Goal: Navigation & Orientation: Find specific page/section

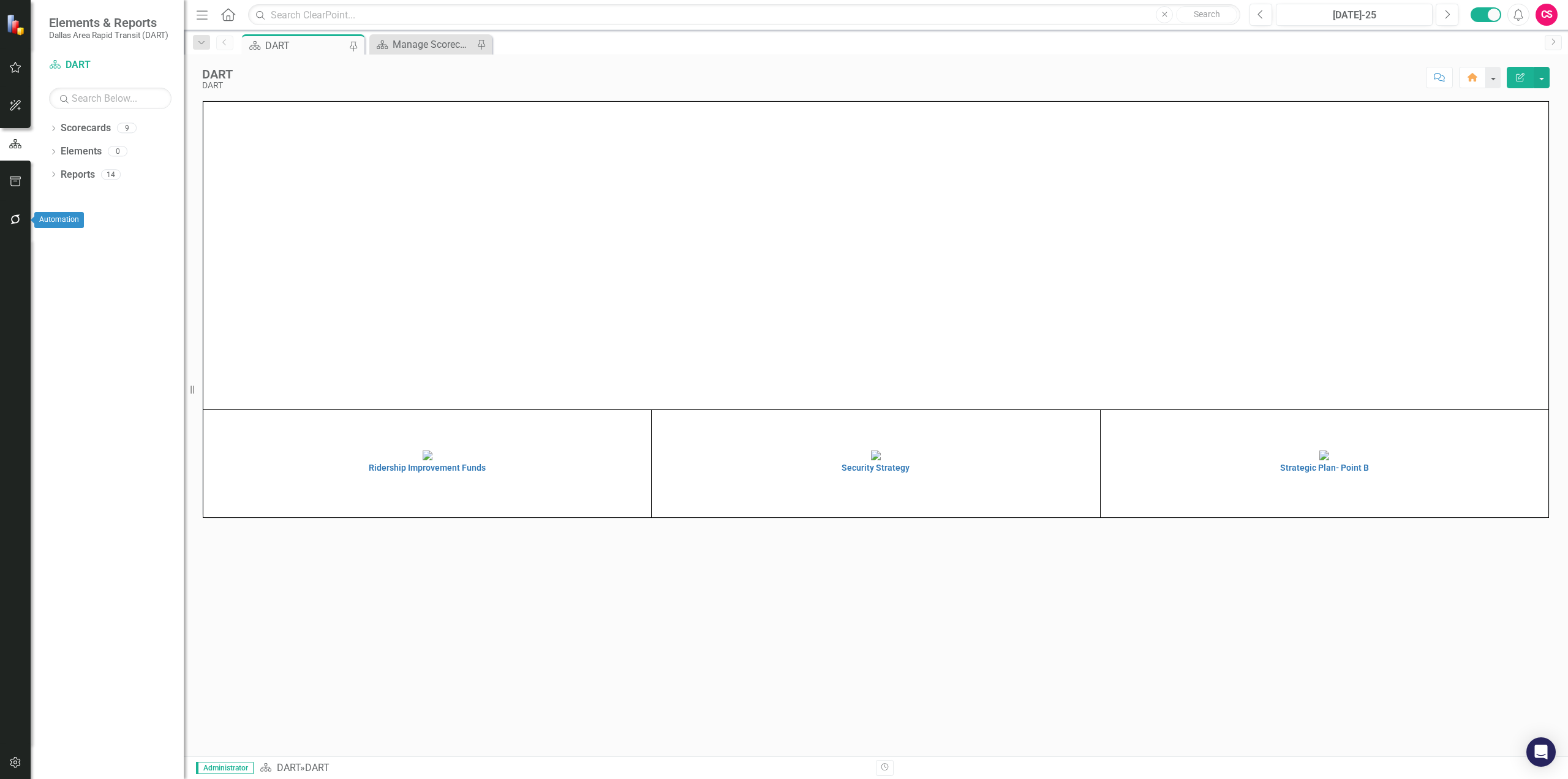
click at [15, 221] on icon "button" at bounding box center [15, 219] width 13 height 10
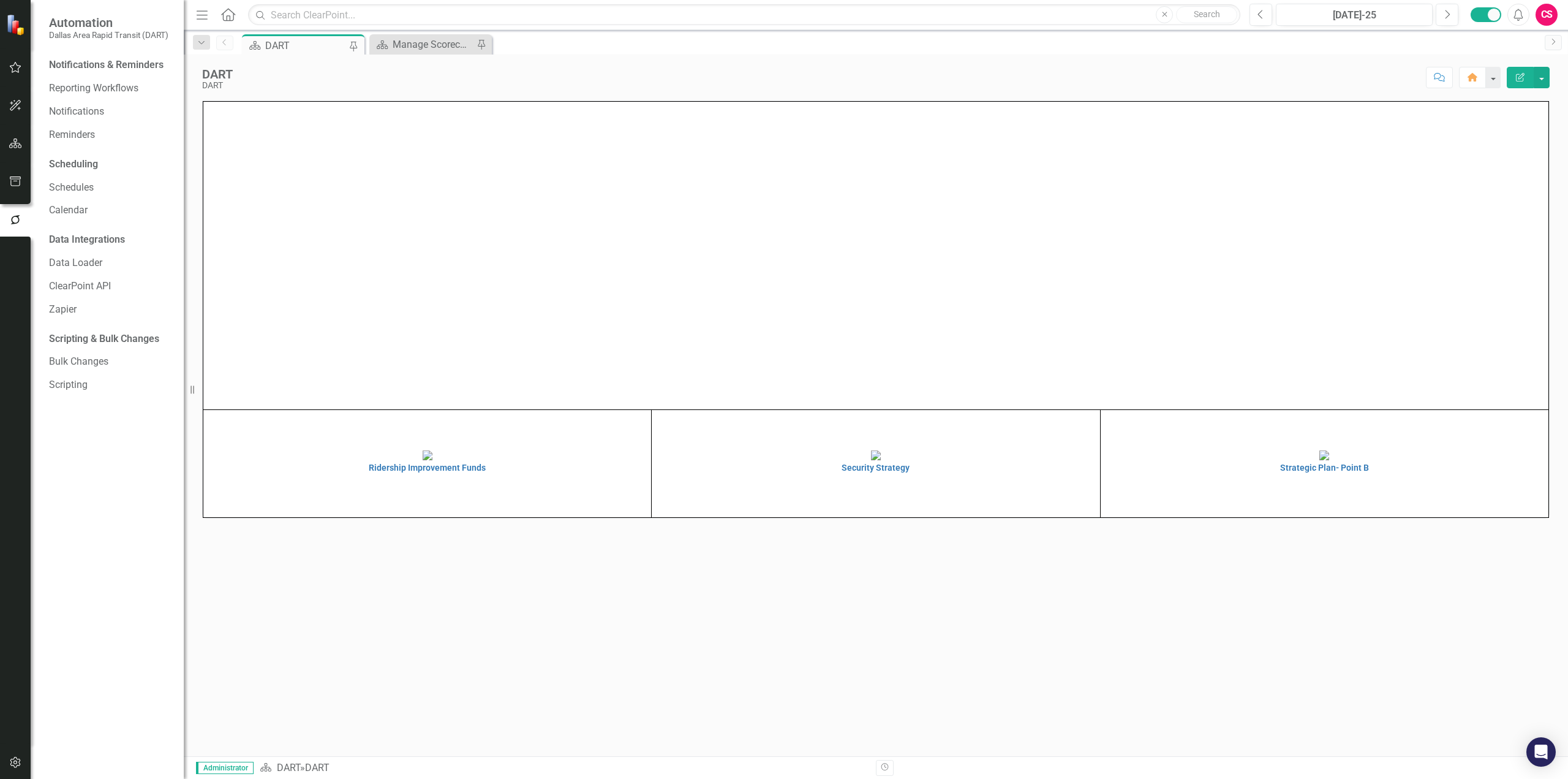
click at [83, 146] on div "Notifications & Reminders Reporting Workflows Notifications Reminders Schedulin…" at bounding box center [107, 417] width 153 height 724
click at [88, 136] on link "Reminders" at bounding box center [111, 135] width 123 height 14
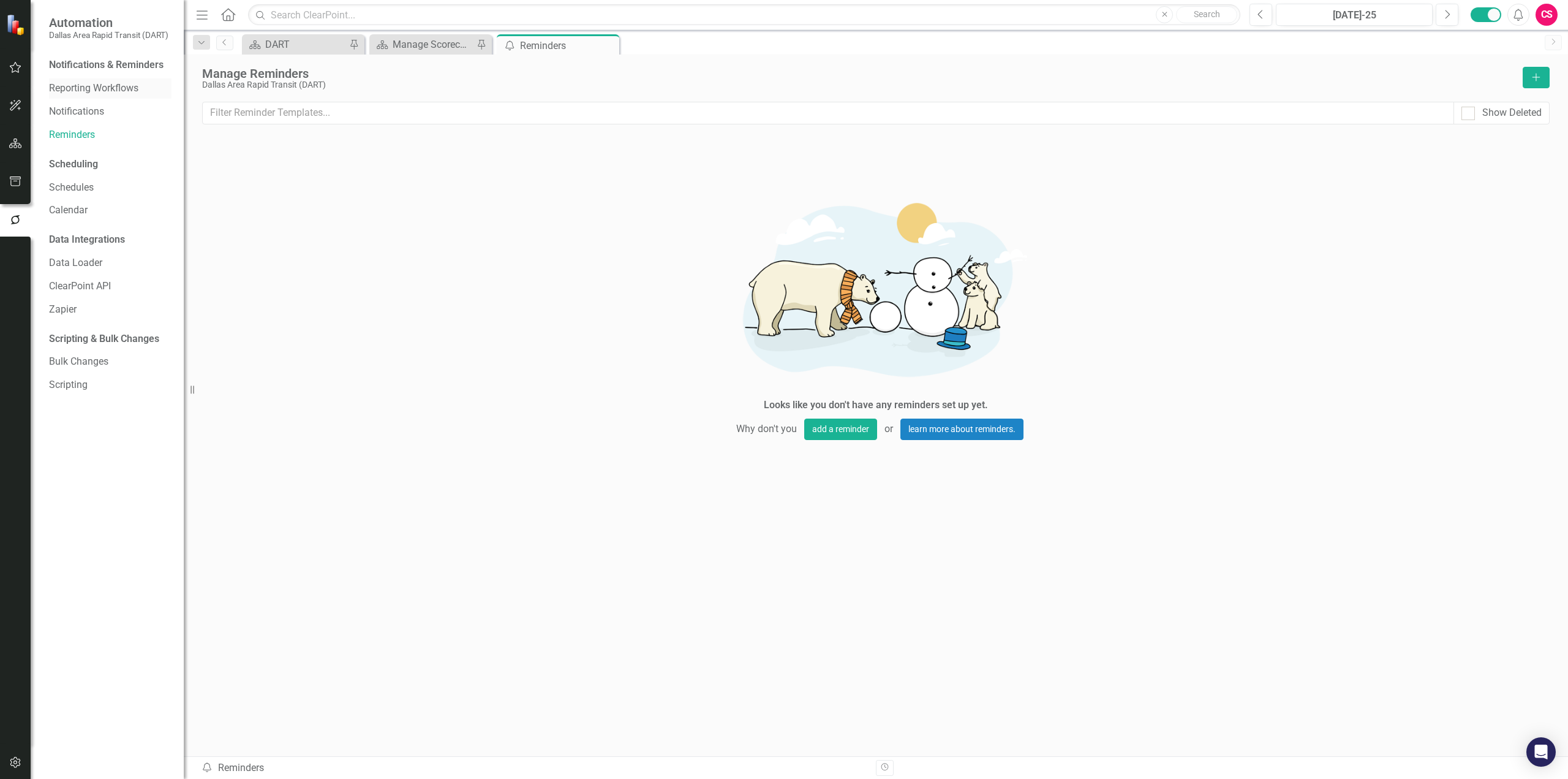
click at [99, 91] on link "Reporting Workflows" at bounding box center [111, 88] width 123 height 14
click at [736, 47] on icon "Close" at bounding box center [735, 45] width 12 height 10
click at [611, 47] on icon at bounding box center [608, 45] width 7 height 7
click at [485, 44] on icon "Close" at bounding box center [480, 45] width 12 height 10
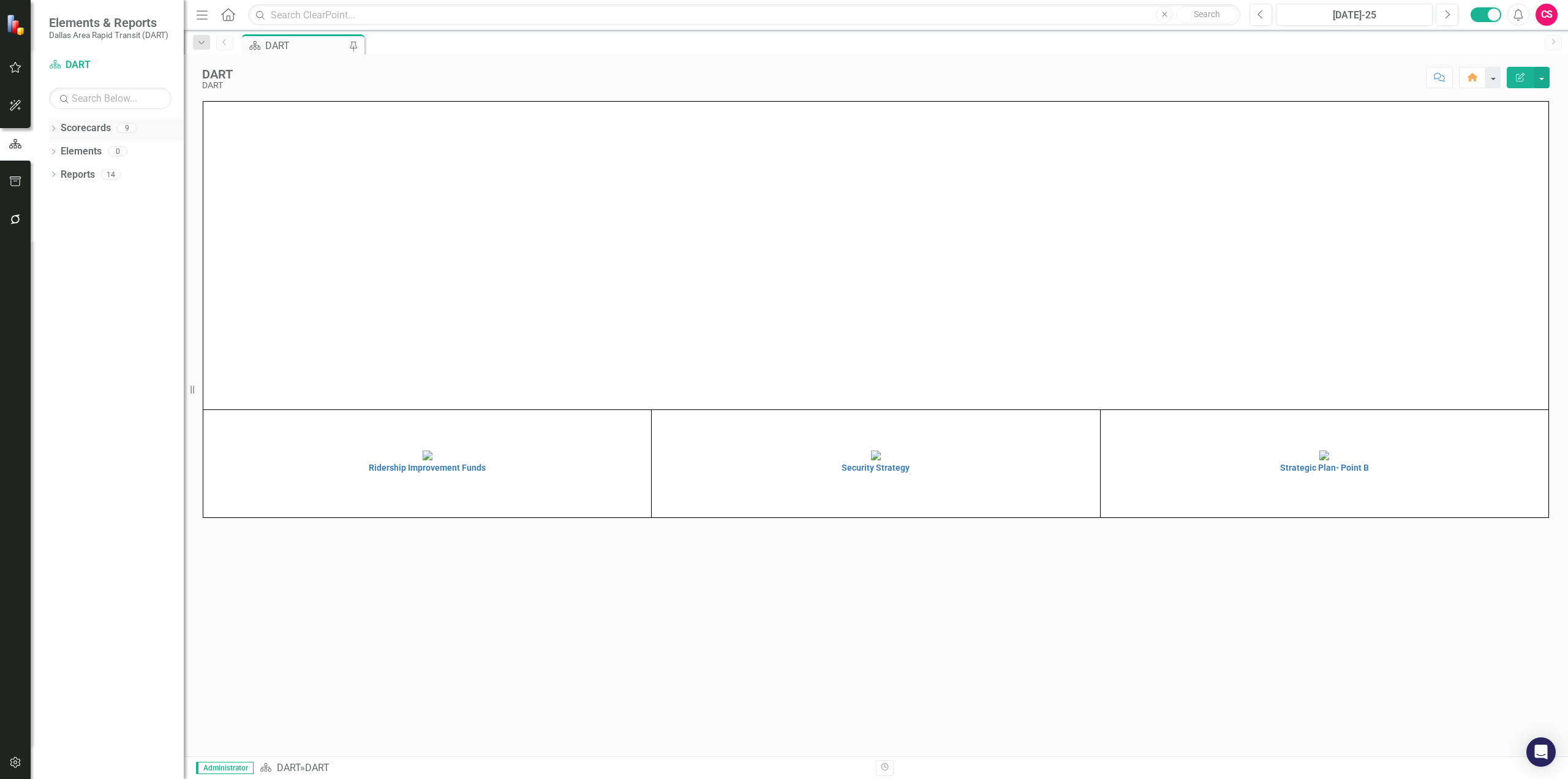
click at [52, 127] on icon "Dropdown" at bounding box center [53, 130] width 9 height 7
click at [62, 149] on icon "Dropdown" at bounding box center [59, 150] width 9 height 7
